Goal: Complete Application Form: Complete application form

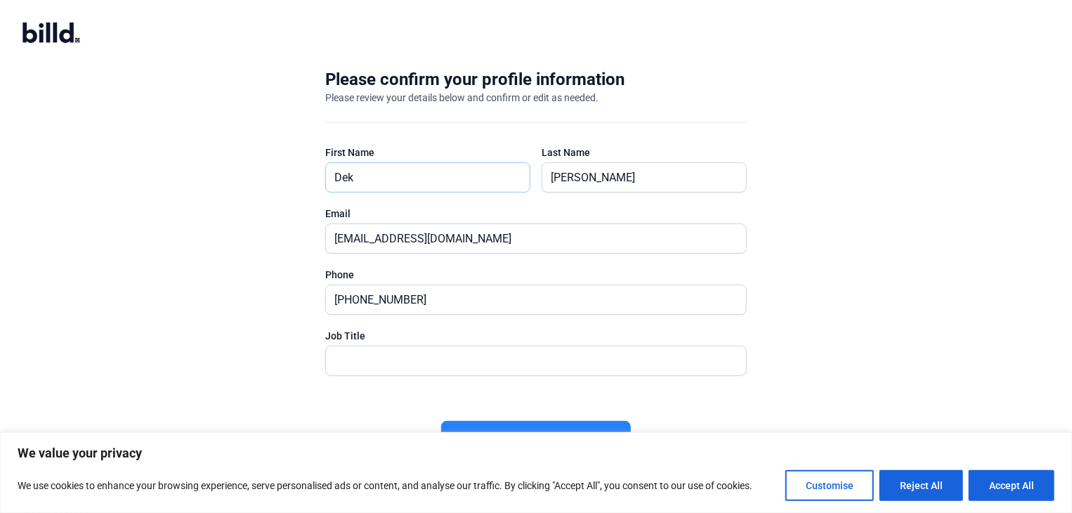
drag, startPoint x: 353, startPoint y: 178, endPoint x: 259, endPoint y: 192, distance: 94.5
click at [259, 192] on div "Please confirm your profile information Please review your details below and co…" at bounding box center [536, 275] width 1072 height 458
type input "[PERSON_NAME]"
click at [202, 245] on div "Please confirm your profile information Please review your details below and co…" at bounding box center [536, 275] width 1072 height 458
click at [390, 357] on input "text" at bounding box center [528, 360] width 405 height 29
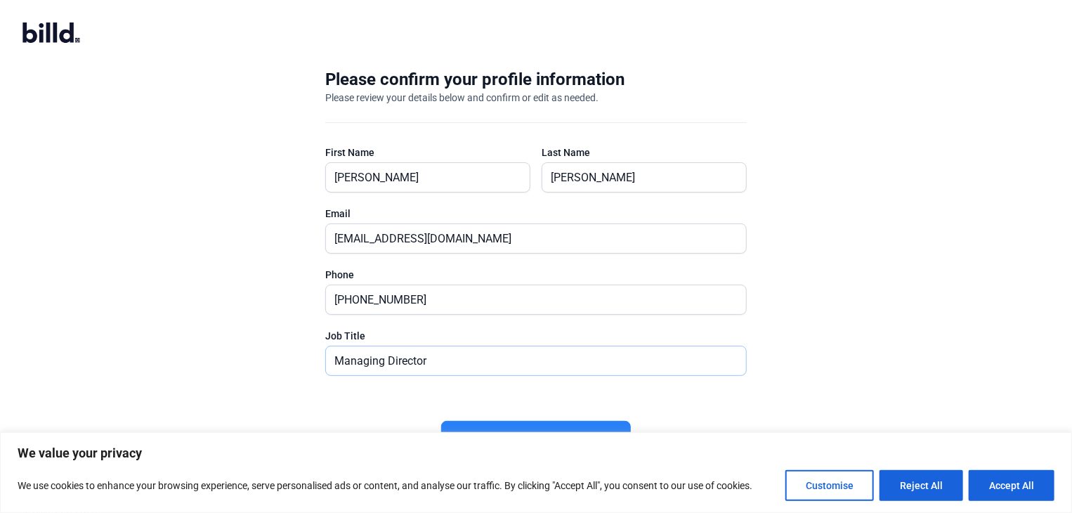
scroll to position [4, 0]
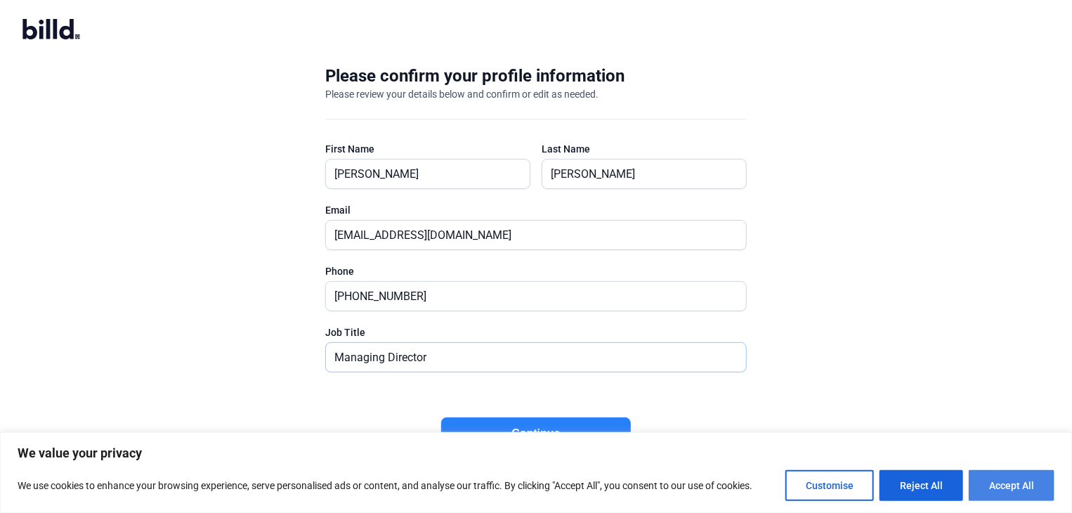
type input "Managing Director"
click at [993, 485] on button "Accept All" at bounding box center [1011, 485] width 86 height 31
checkbox input "true"
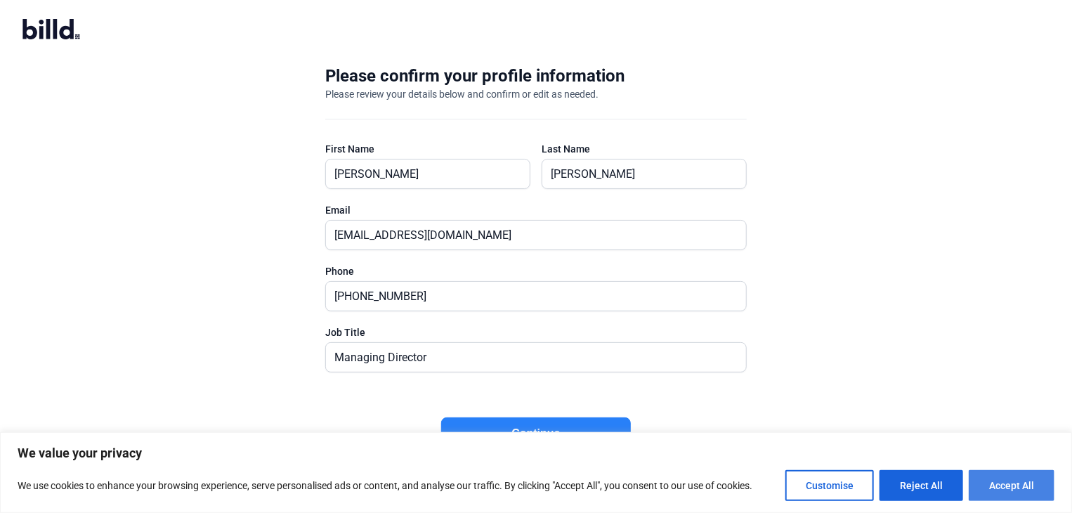
checkbox input "true"
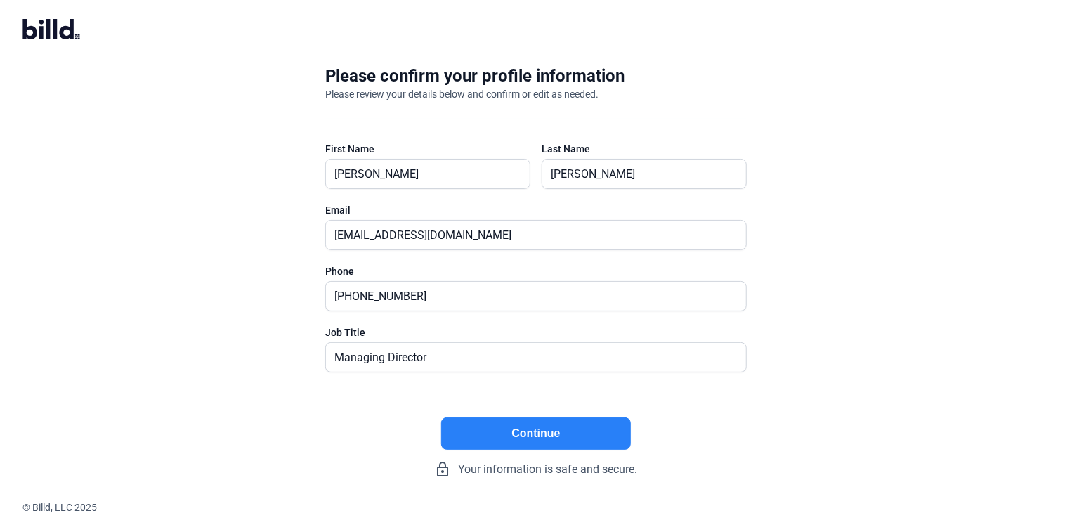
scroll to position [0, 0]
drag, startPoint x: 539, startPoint y: 436, endPoint x: 475, endPoint y: 428, distance: 65.2
click at [475, 428] on button "Continue" at bounding box center [536, 433] width 190 height 32
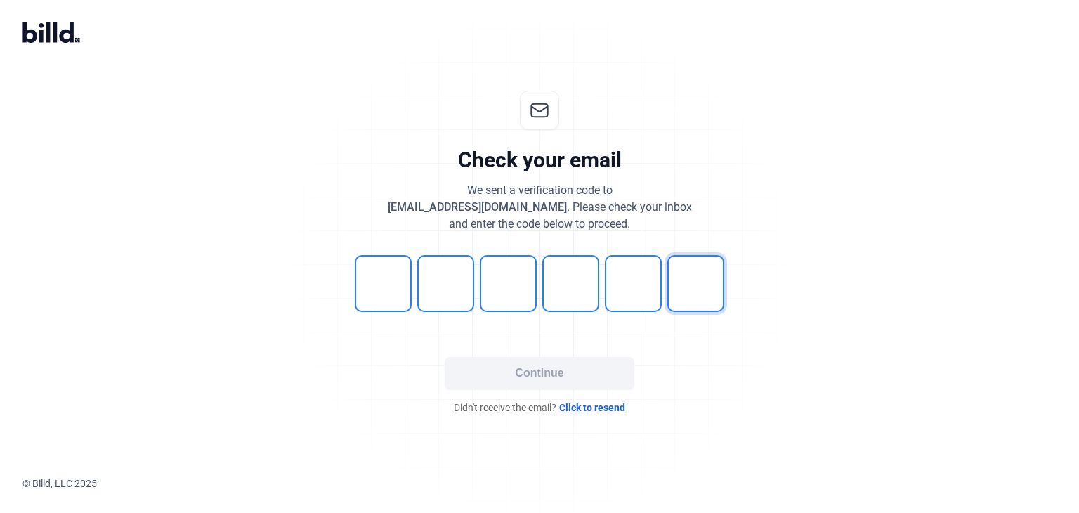
type input "4"
type input "0"
type input "3"
type input "0"
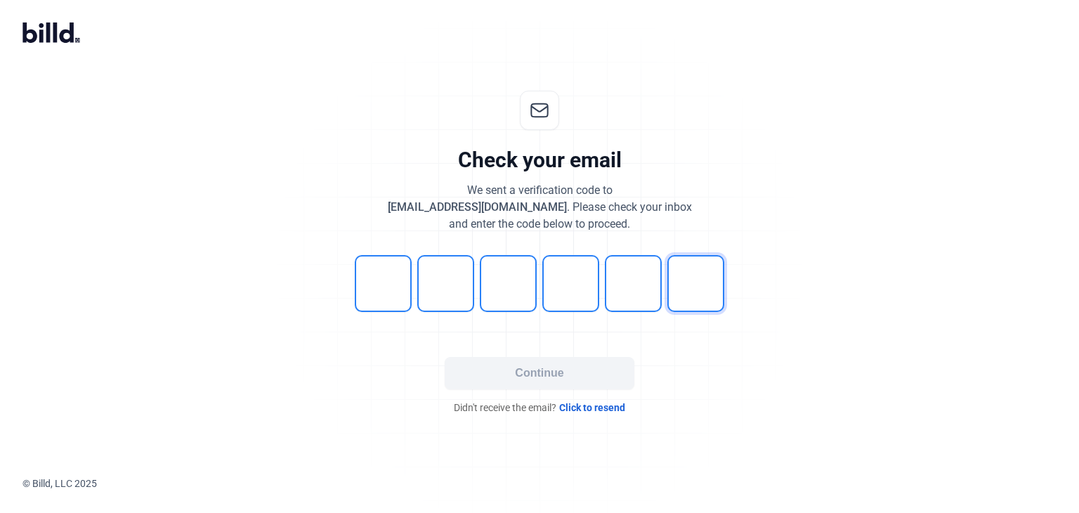
type input "3"
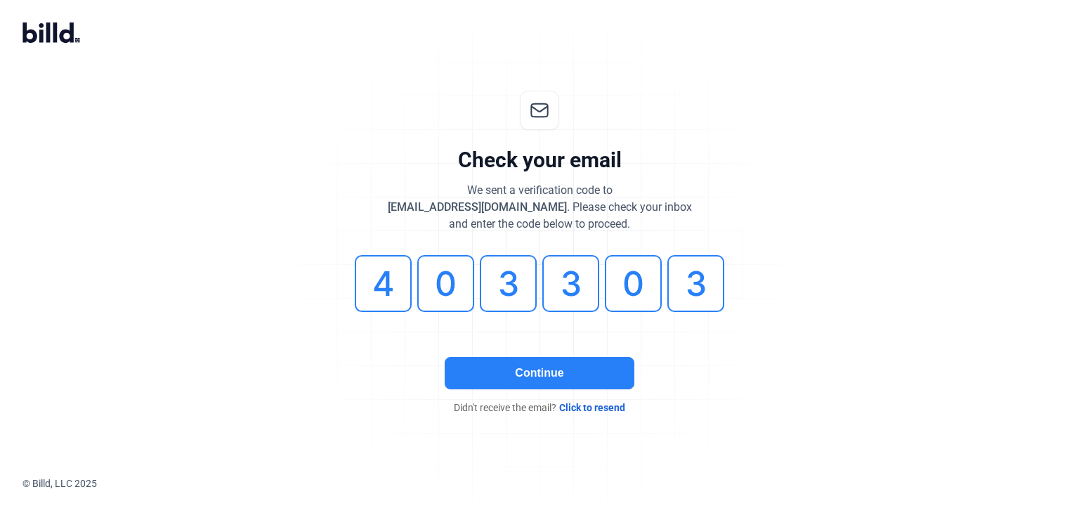
click at [545, 363] on button "Continue" at bounding box center [540, 373] width 190 height 32
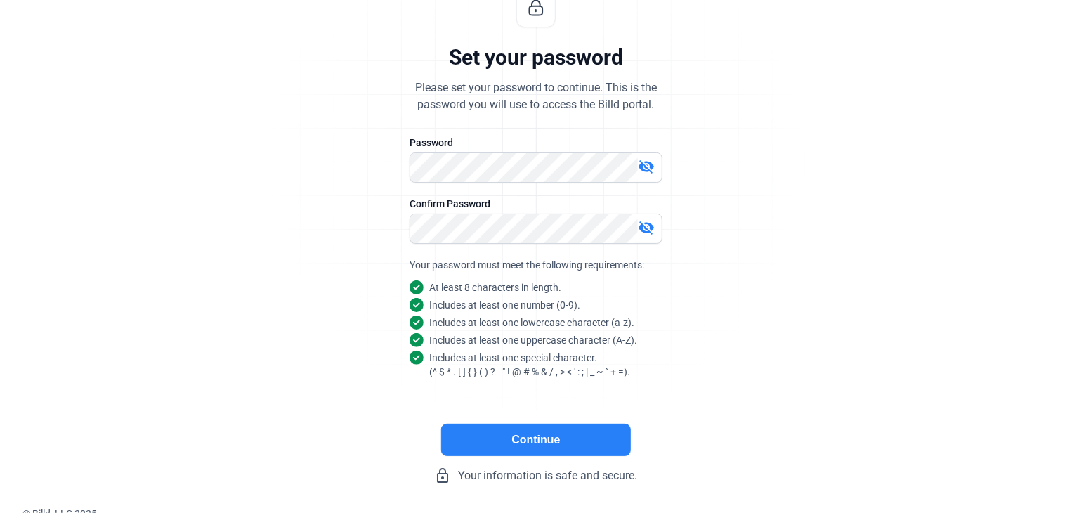
scroll to position [109, 0]
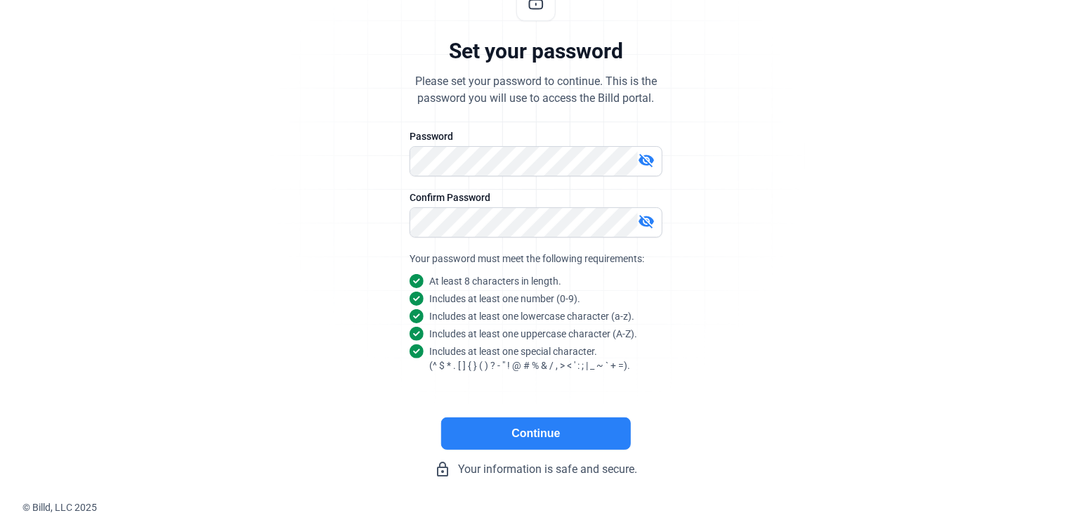
click at [562, 438] on button "Continue" at bounding box center [536, 433] width 190 height 32
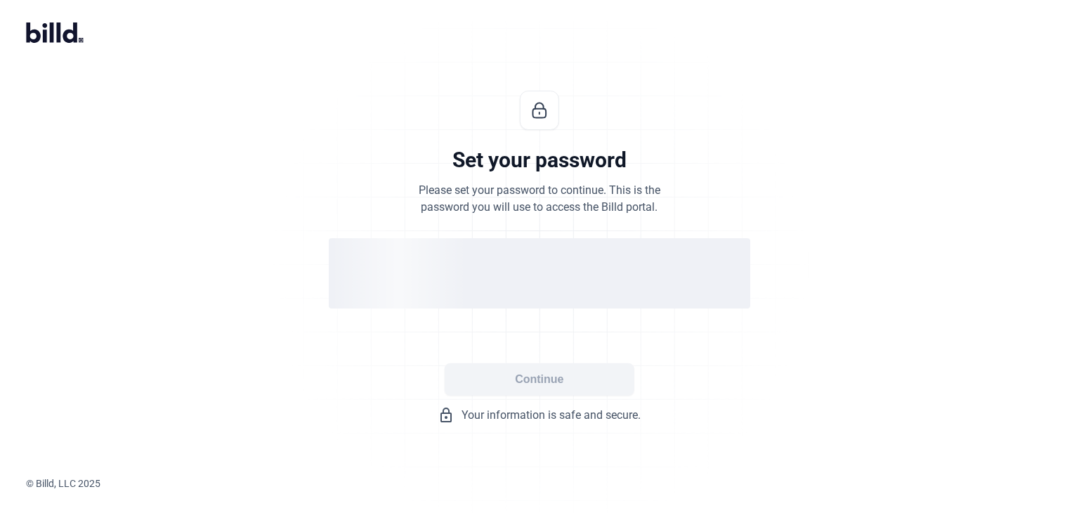
scroll to position [0, 0]
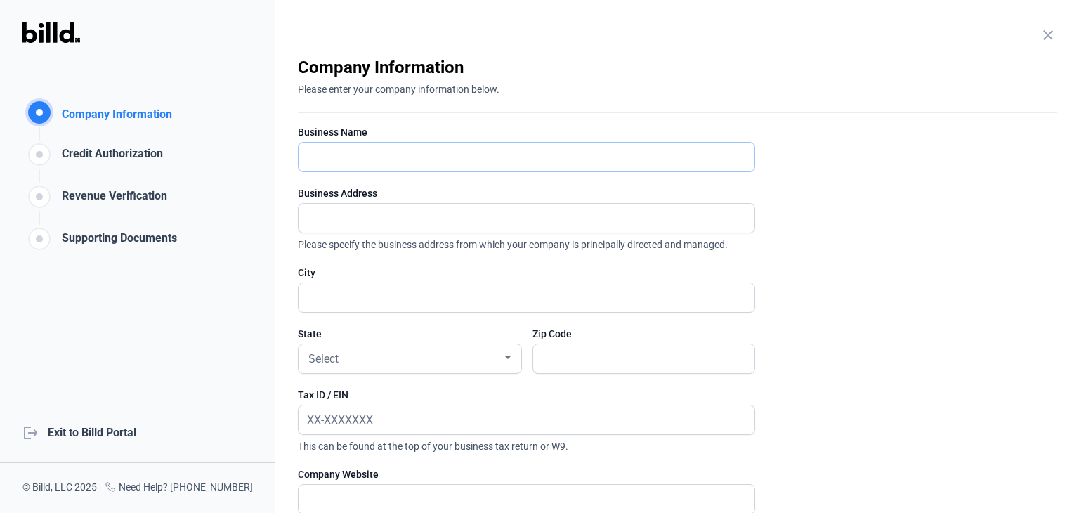
click at [331, 152] on input "text" at bounding box center [518, 157] width 440 height 29
type input "[PERSON_NAME] Specialties"
type input "PO Box 23"
type input "MILFORD"
type input "76670"
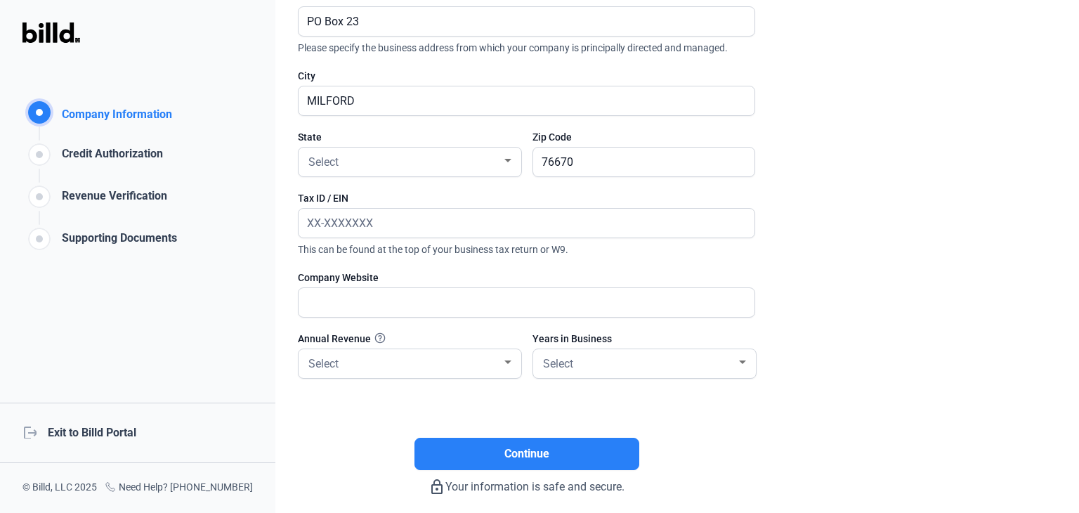
scroll to position [211, 0]
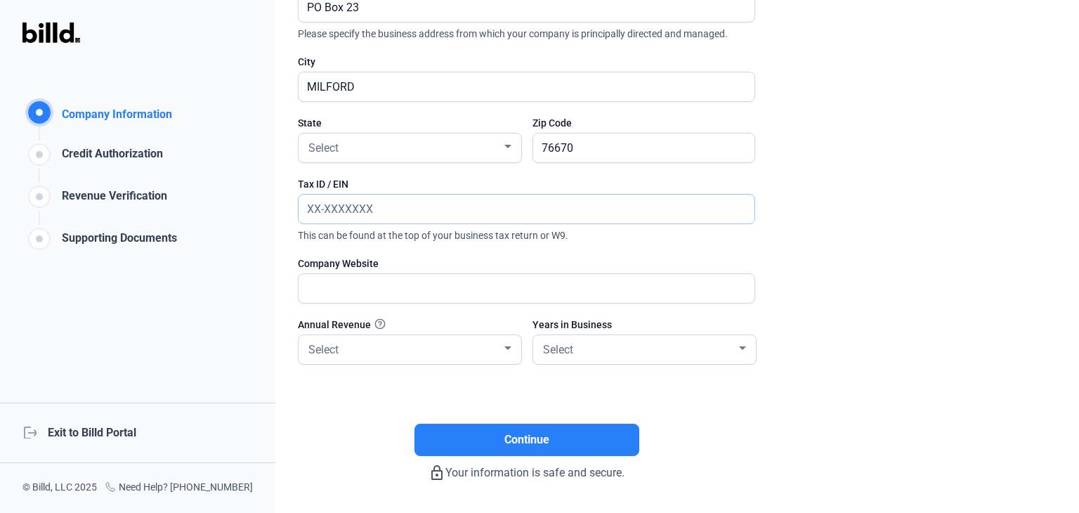
drag, startPoint x: 357, startPoint y: 213, endPoint x: 287, endPoint y: 202, distance: 71.1
click at [286, 202] on div "close Company Information Please enter your company information below. Business…" at bounding box center [676, 256] width 803 height 513
click at [514, 154] on div "Select" at bounding box center [409, 147] width 223 height 29
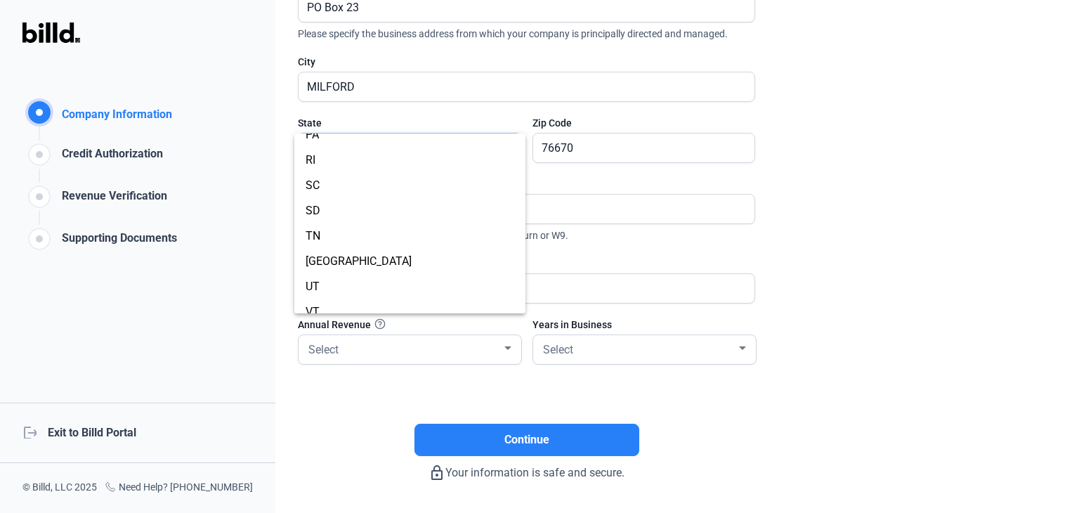
scroll to position [983, 0]
click at [329, 245] on span "[GEOGRAPHIC_DATA]" at bounding box center [409, 249] width 209 height 25
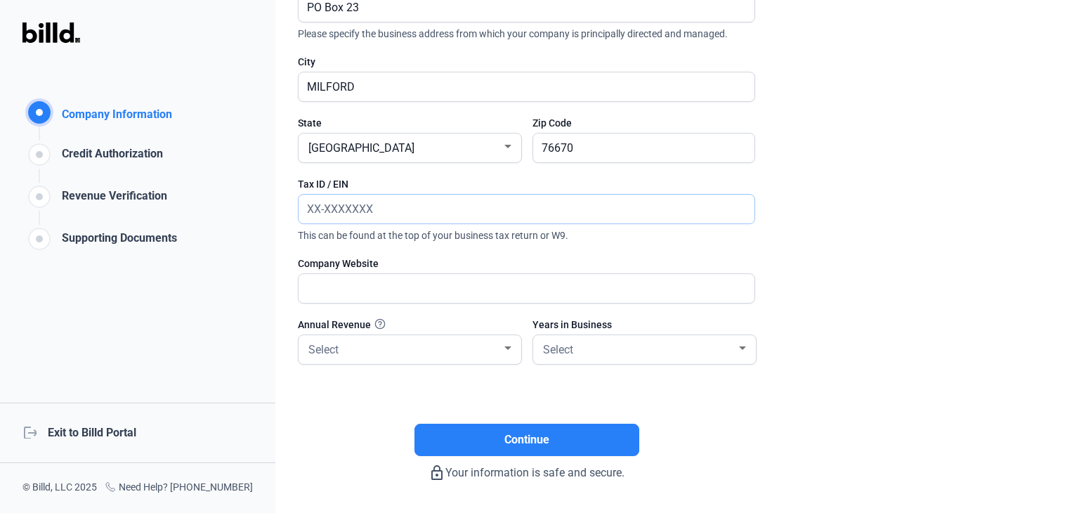
click at [367, 211] on input "text" at bounding box center [518, 209] width 440 height 29
type input "[US_EMPLOYER_IDENTIFICATION_NUMBER]"
click at [366, 283] on input "text" at bounding box center [518, 288] width 440 height 29
type input "[DOMAIN_NAME]"
click at [390, 350] on div "Select" at bounding box center [403, 348] width 196 height 20
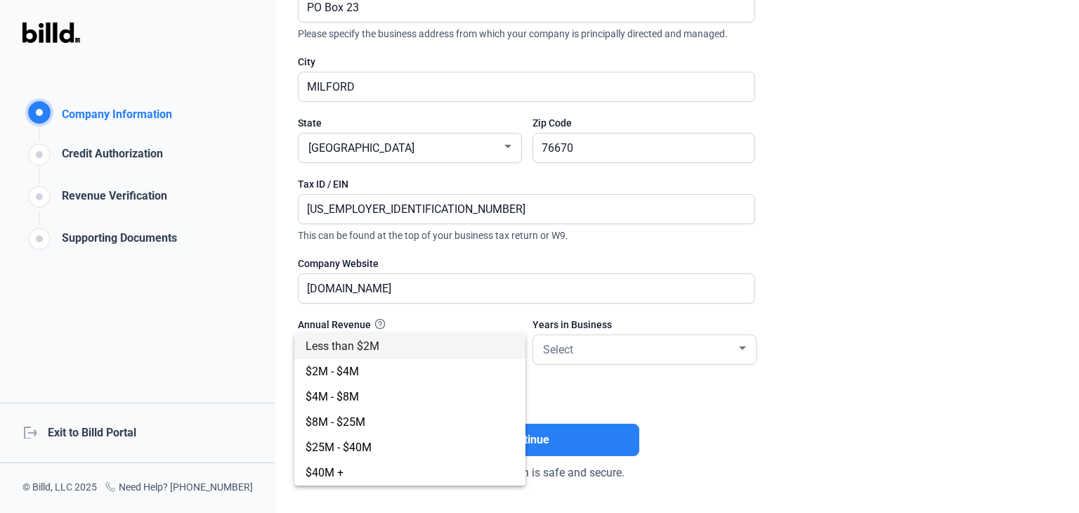
click at [373, 346] on span "Less than $2M" at bounding box center [342, 345] width 74 height 13
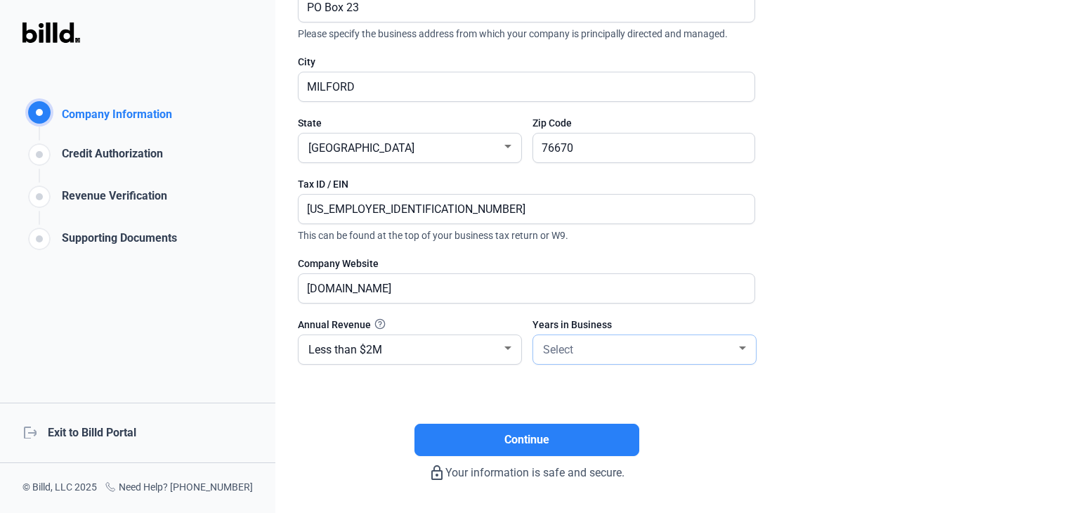
click at [652, 343] on div "Select" at bounding box center [638, 348] width 196 height 20
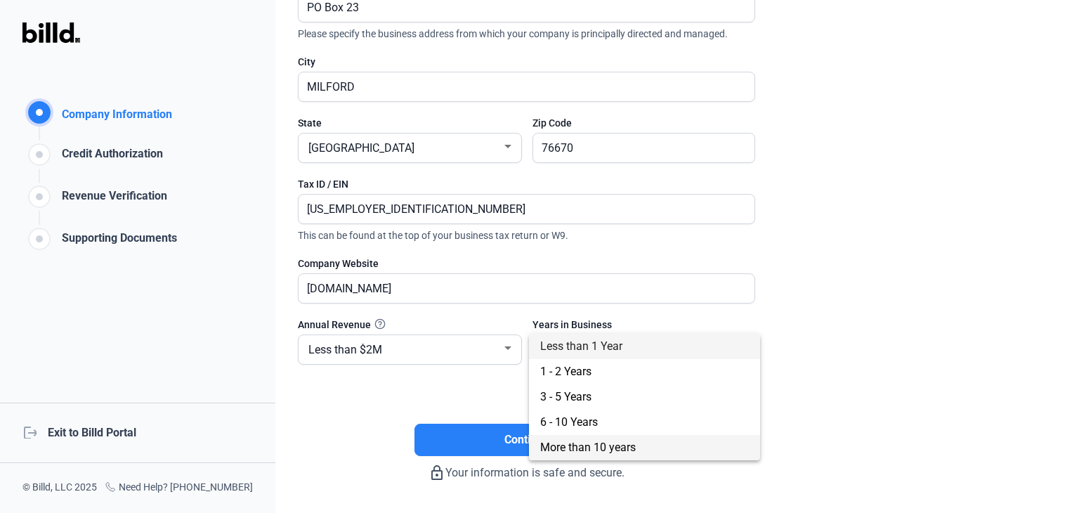
click at [635, 449] on span "More than 10 years" at bounding box center [588, 446] width 96 height 13
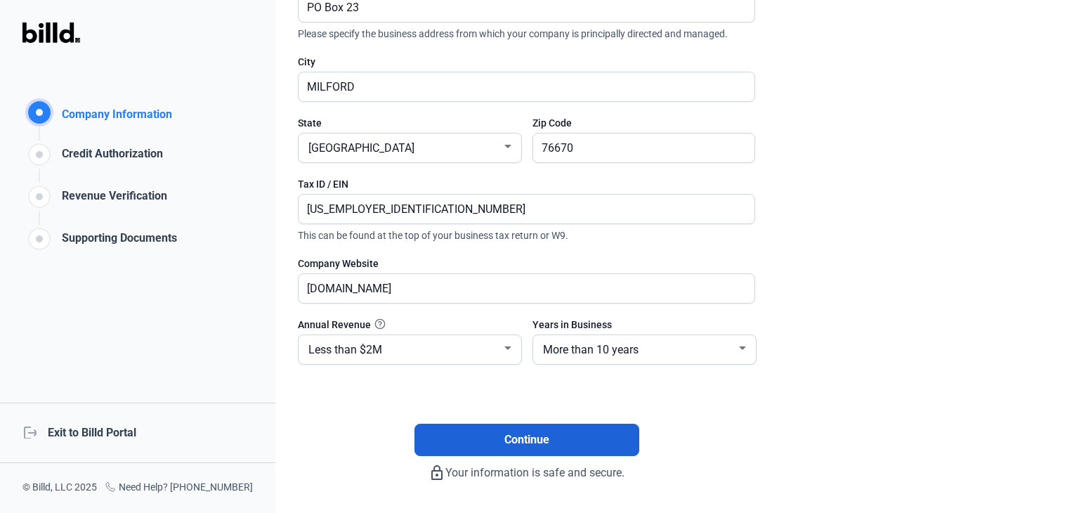
click at [518, 445] on span "Continue" at bounding box center [526, 439] width 45 height 17
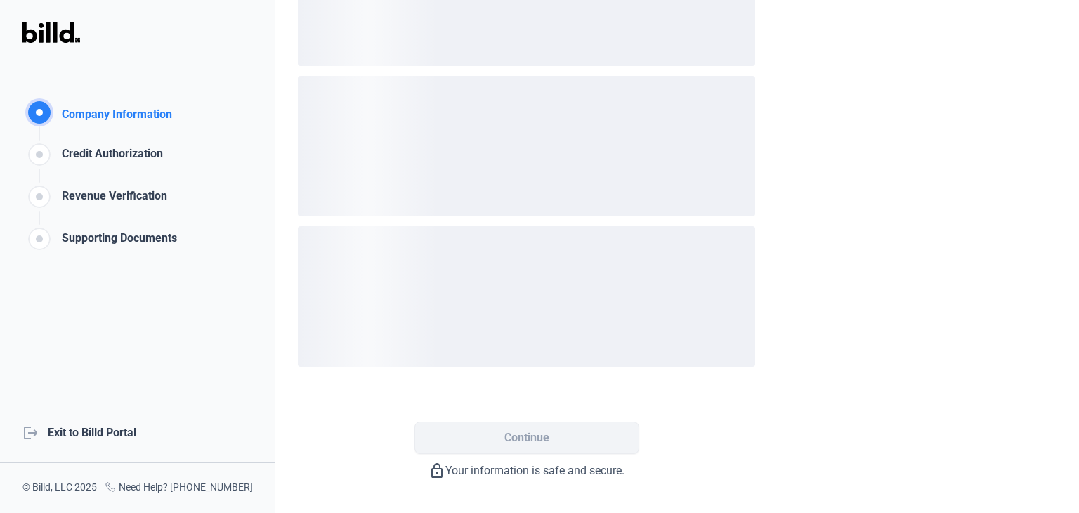
scroll to position [0, 0]
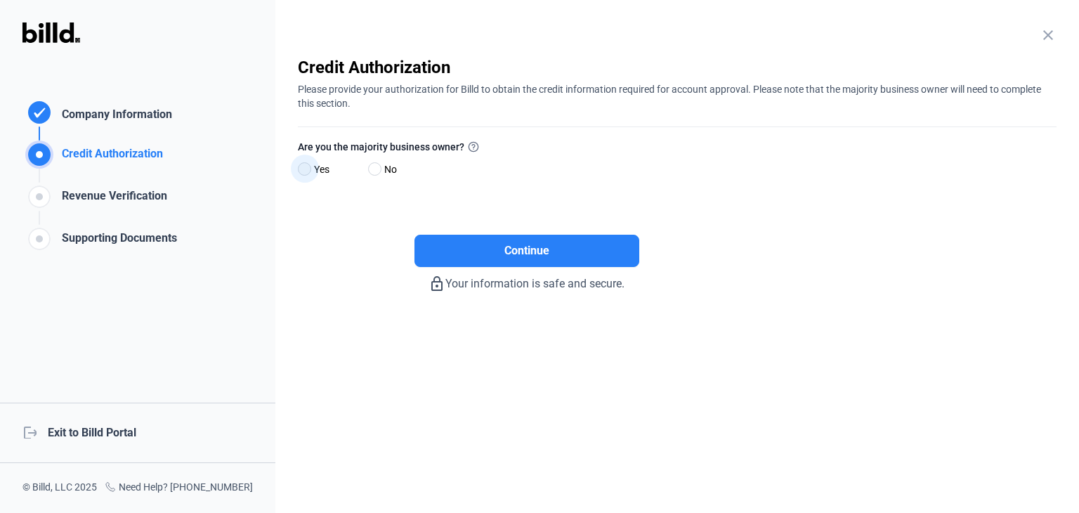
click at [303, 171] on span at bounding box center [304, 168] width 13 height 13
click at [303, 171] on input "Yes" at bounding box center [303, 169] width 11 height 11
radio input "true"
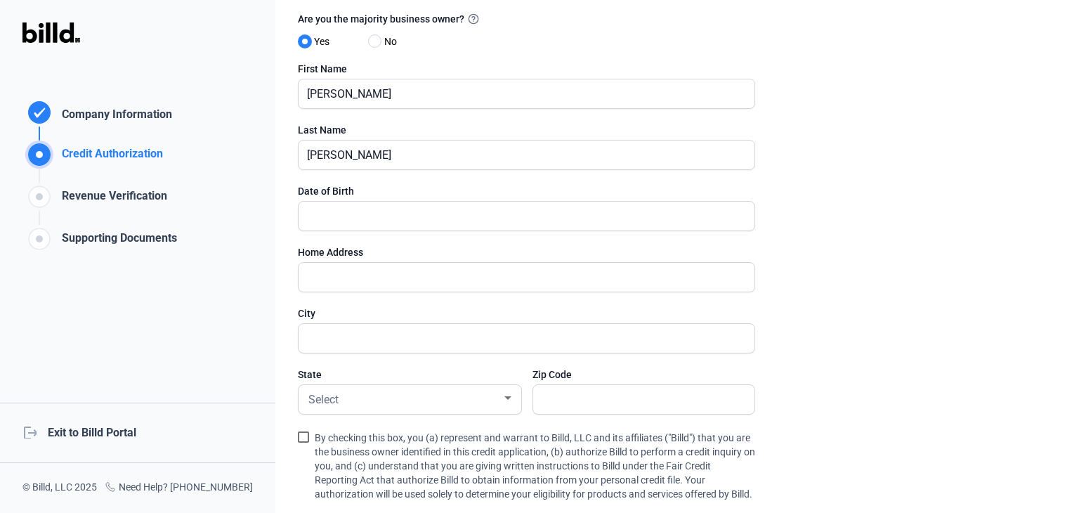
scroll to position [140, 0]
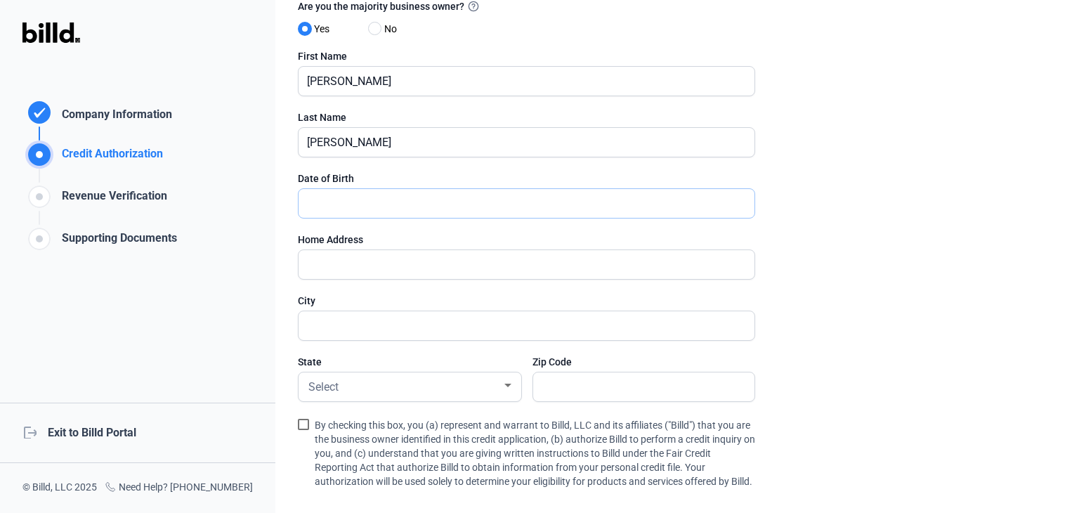
click at [329, 199] on input "text" at bounding box center [526, 203] width 456 height 29
drag, startPoint x: 316, startPoint y: 206, endPoint x: 330, endPoint y: 209, distance: 14.3
click at [316, 207] on input "6_/__/____" at bounding box center [526, 203] width 456 height 29
type input "6_/__/____"
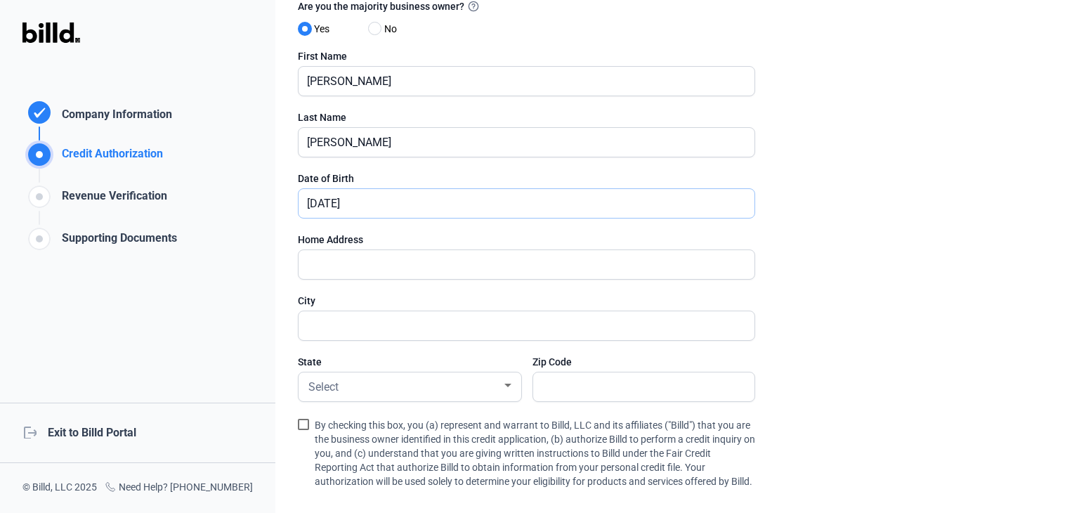
type input "[DATE]"
click at [343, 253] on input "text" at bounding box center [518, 264] width 440 height 29
type input "[STREET_ADDRESS]"
type input "[PERSON_NAME]"
type input "76205"
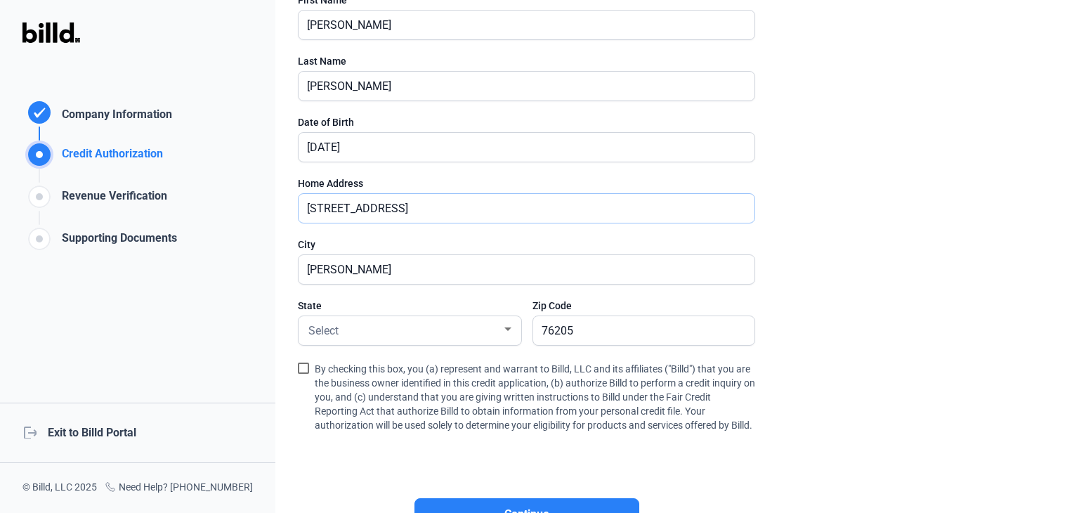
scroll to position [281, 0]
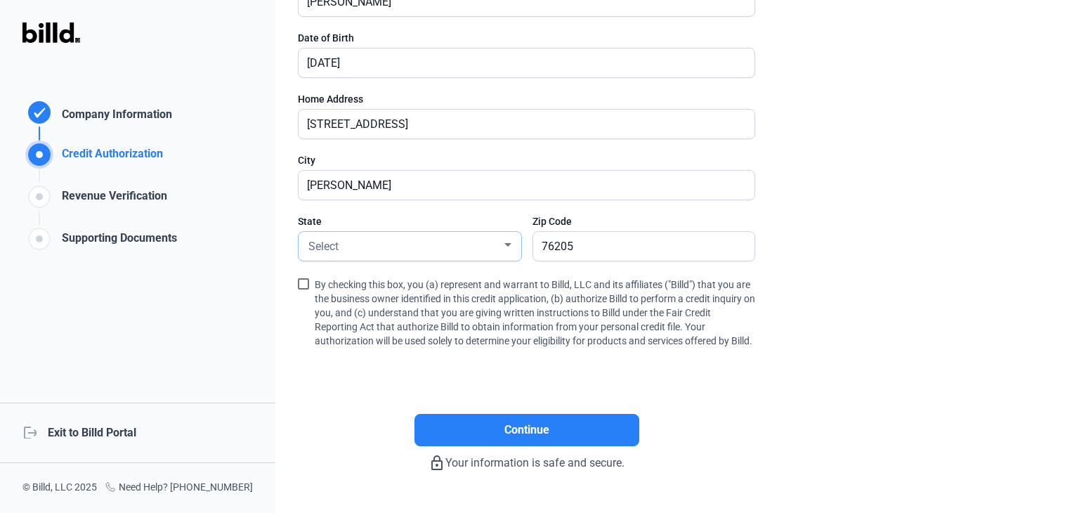
click at [503, 249] on div "Select" at bounding box center [409, 245] width 209 height 18
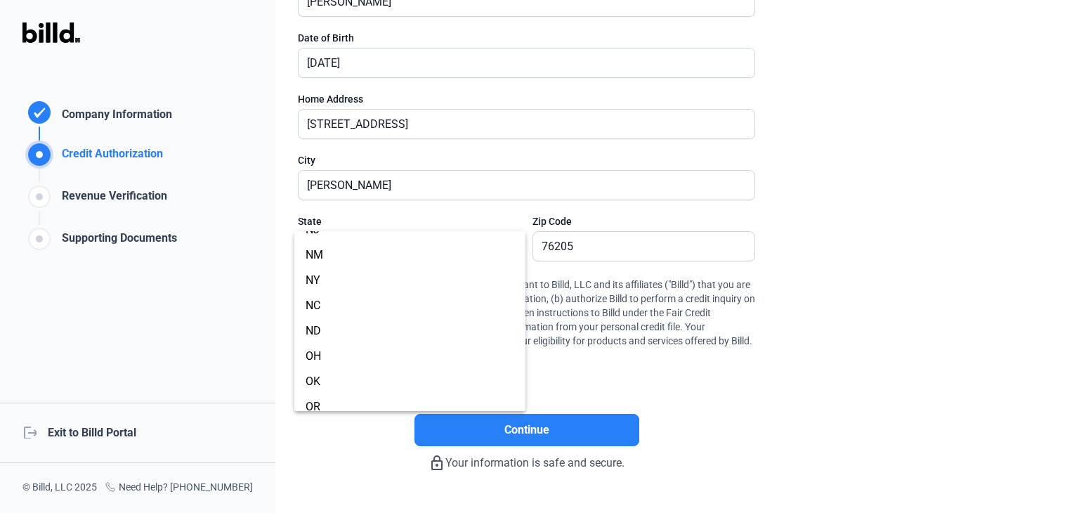
scroll to position [1053, 0]
click at [341, 272] on span "[GEOGRAPHIC_DATA]" at bounding box center [409, 277] width 209 height 25
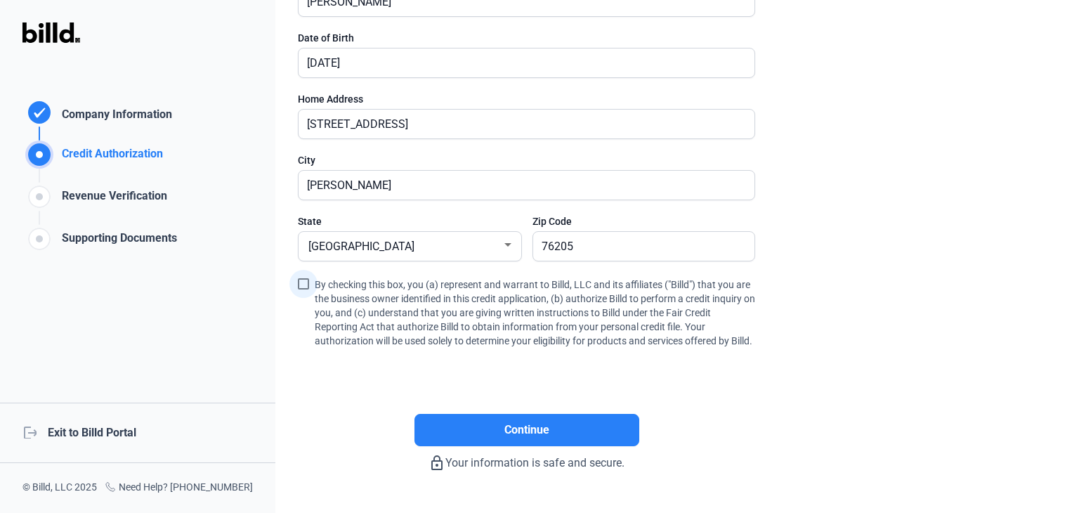
click at [306, 280] on span at bounding box center [303, 283] width 11 height 11
click at [0, 0] on input "By checking this box, you (a) represent and warrant to Billd, LLC and its affil…" at bounding box center [0, 0] width 0 height 0
click at [522, 438] on span "Continue" at bounding box center [526, 429] width 45 height 17
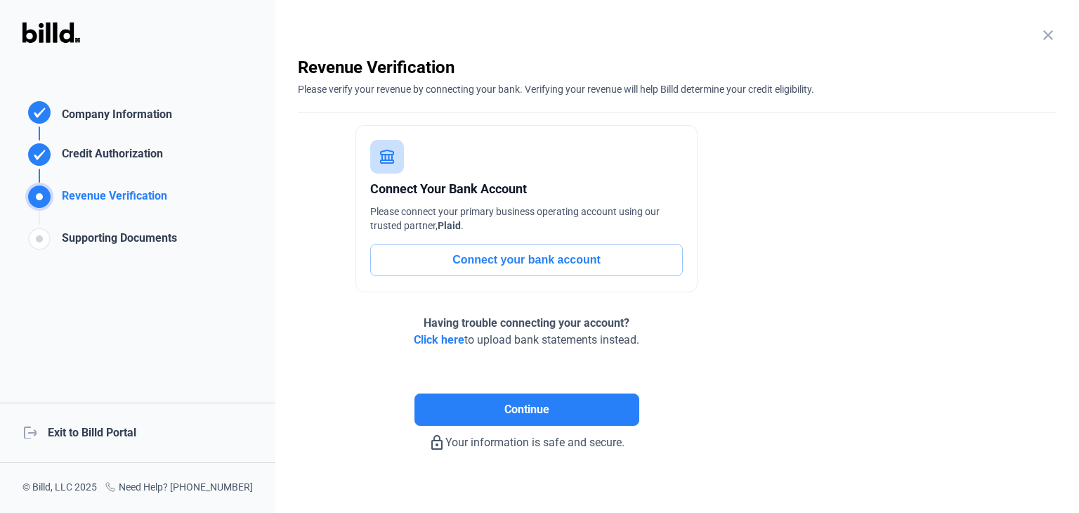
scroll to position [15, 0]
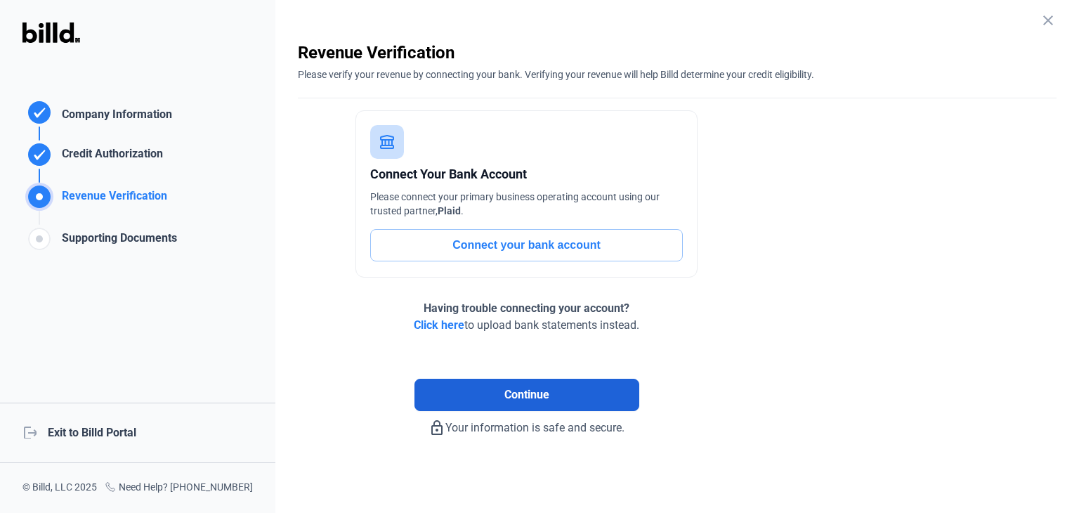
click at [522, 390] on span "Continue" at bounding box center [526, 394] width 45 height 17
